Goal: Navigation & Orientation: Find specific page/section

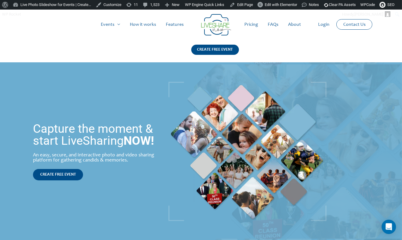
click at [232, 106] on img at bounding box center [247, 151] width 158 height 139
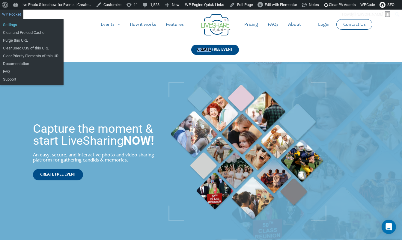
click at [31, 24] on link "Settings" at bounding box center [32, 25] width 64 height 8
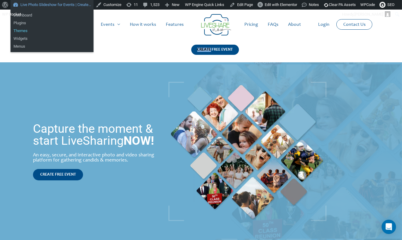
click at [24, 31] on link "Themes" at bounding box center [51, 31] width 83 height 8
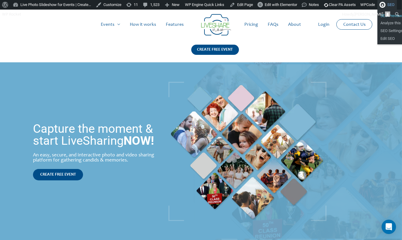
click at [377, 19] on link "SEO Preview NEW!" at bounding box center [403, 15] width 53 height 8
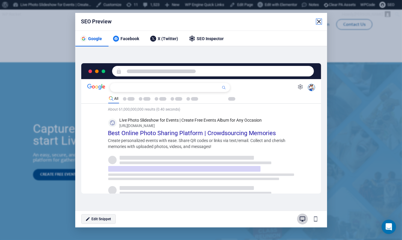
click at [320, 22] on icon "button" at bounding box center [319, 21] width 4 height 4
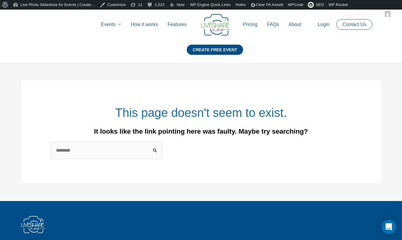
click at [289, 78] on div "This page doesn't seem to exist. It looks like the link pointing here was fault…" at bounding box center [201, 131] width 372 height 139
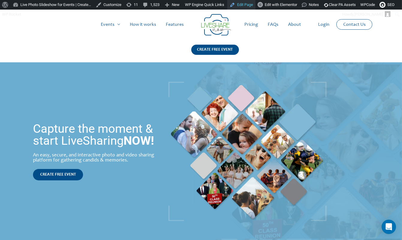
click at [255, 5] on link "Edit Page" at bounding box center [241, 5] width 28 height 10
click at [105, 40] on div at bounding box center [200, 27] width 381 height 35
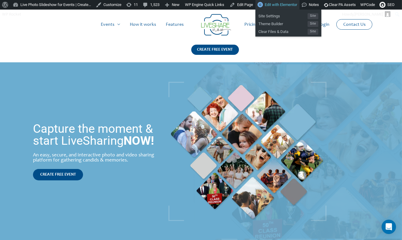
click at [290, 4] on span "Edit with Elementor" at bounding box center [281, 4] width 32 height 4
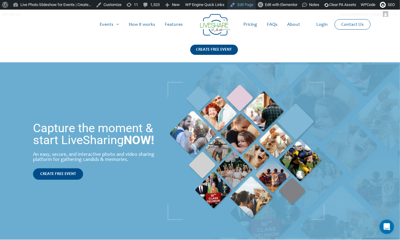
click at [254, 8] on link "Edit Page" at bounding box center [241, 5] width 28 height 10
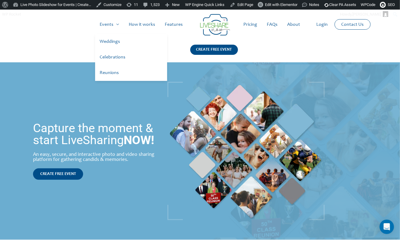
click at [112, 40] on link "Weddings" at bounding box center [131, 42] width 72 height 16
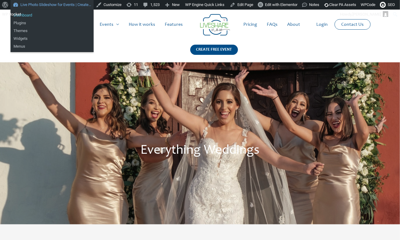
click at [53, 12] on link "Dashboard" at bounding box center [51, 15] width 83 height 8
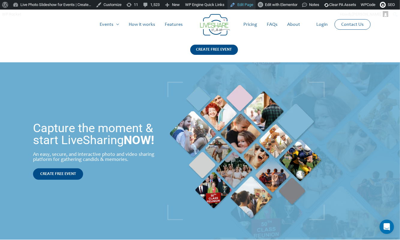
click at [254, 4] on link "Edit Page" at bounding box center [241, 5] width 28 height 10
